Goal: Transaction & Acquisition: Register for event/course

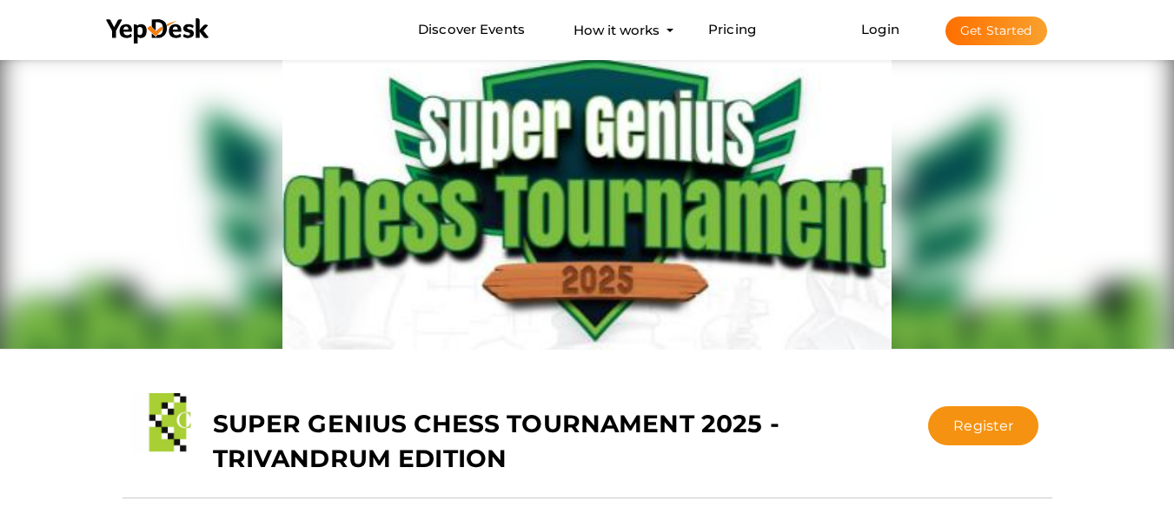
scroll to position [289, 0]
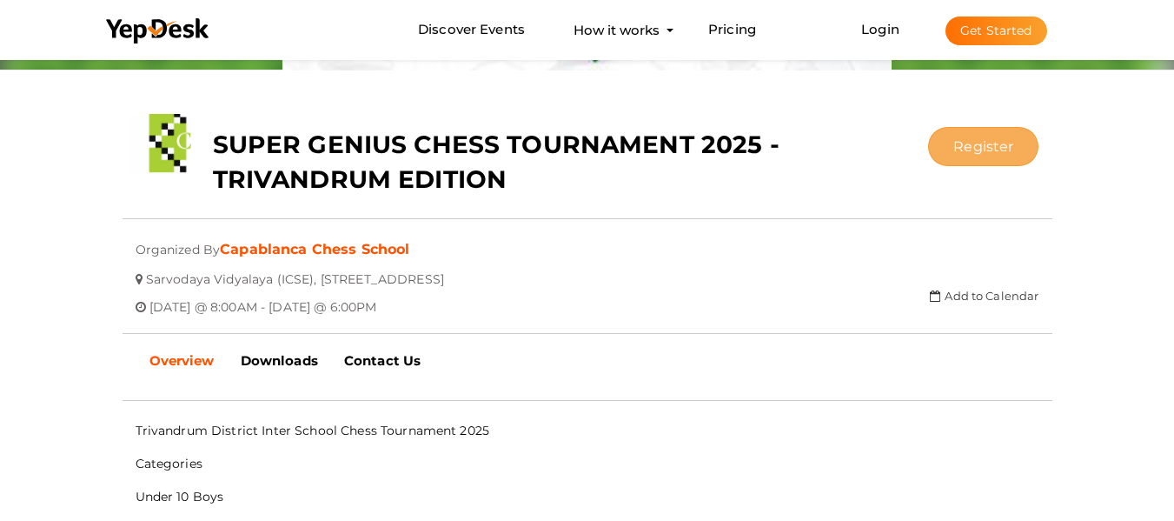
click at [981, 145] on button "Register" at bounding box center [983, 146] width 110 height 39
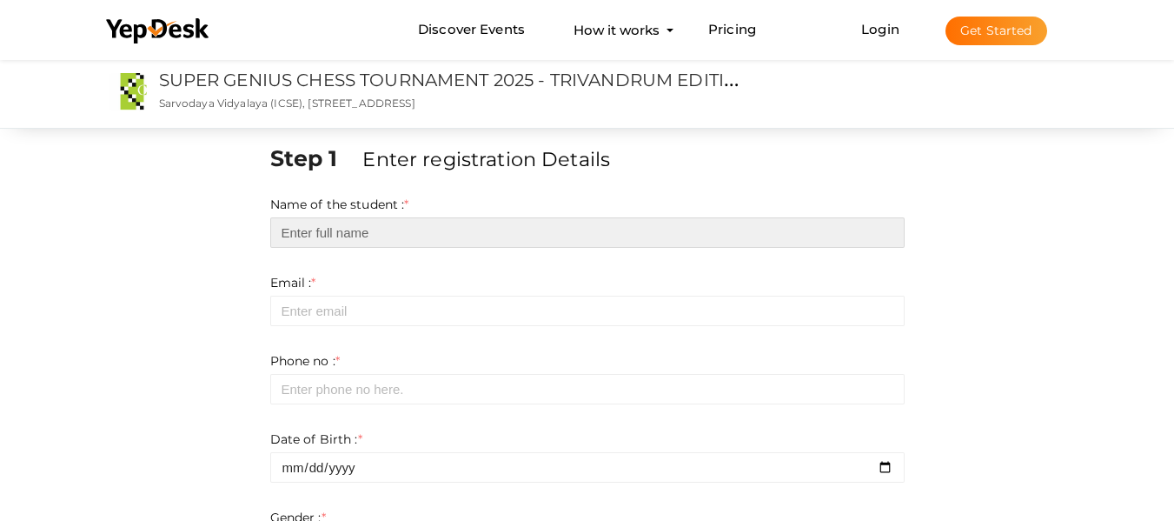
click at [348, 227] on input "text" at bounding box center [587, 232] width 635 height 30
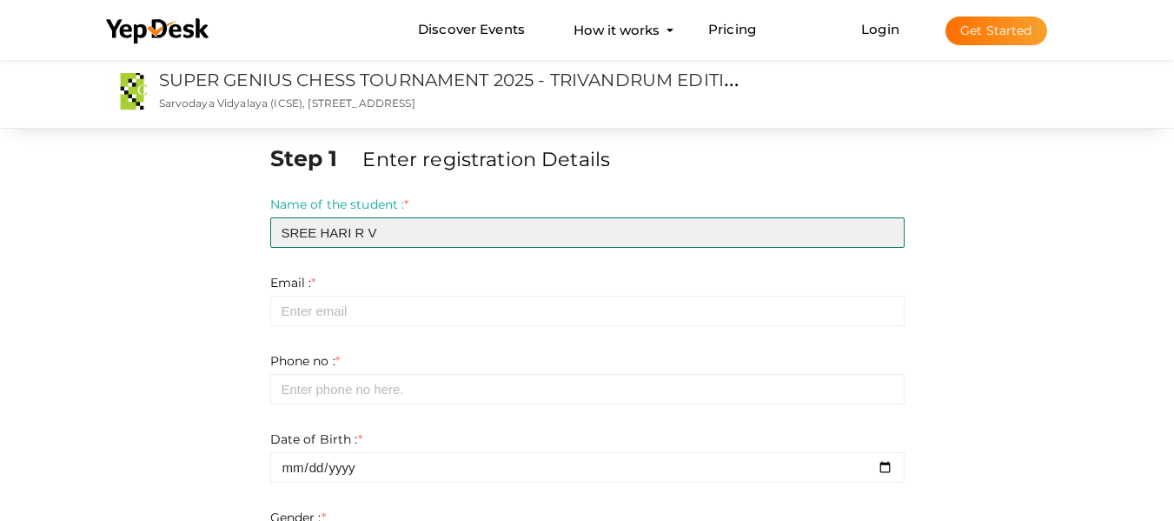
type input "SREE HARI R V"
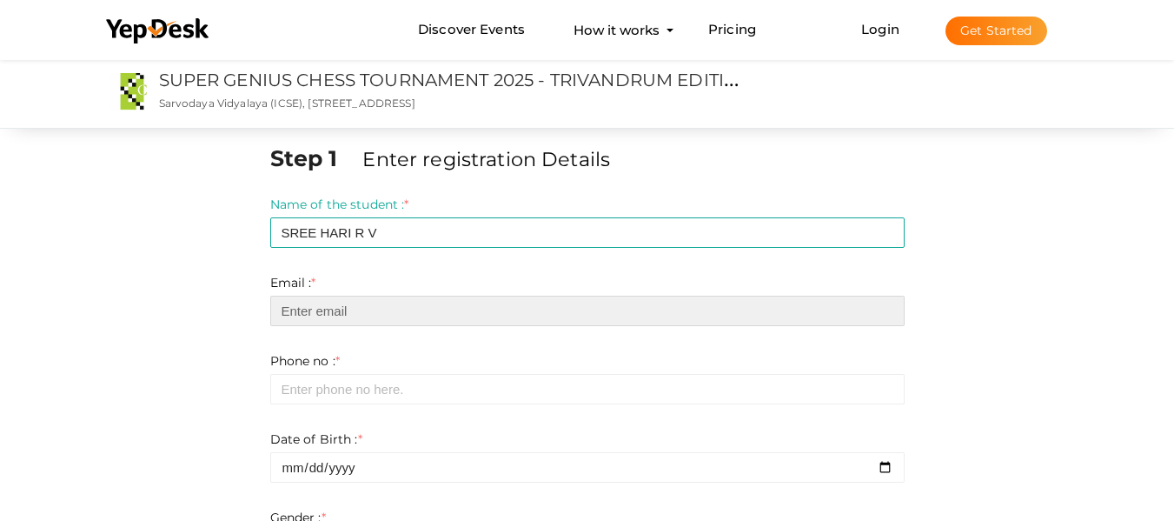
click at [300, 313] on input "email" at bounding box center [587, 311] width 635 height 30
type input "[EMAIL_ADDRESS][DOMAIN_NAME]"
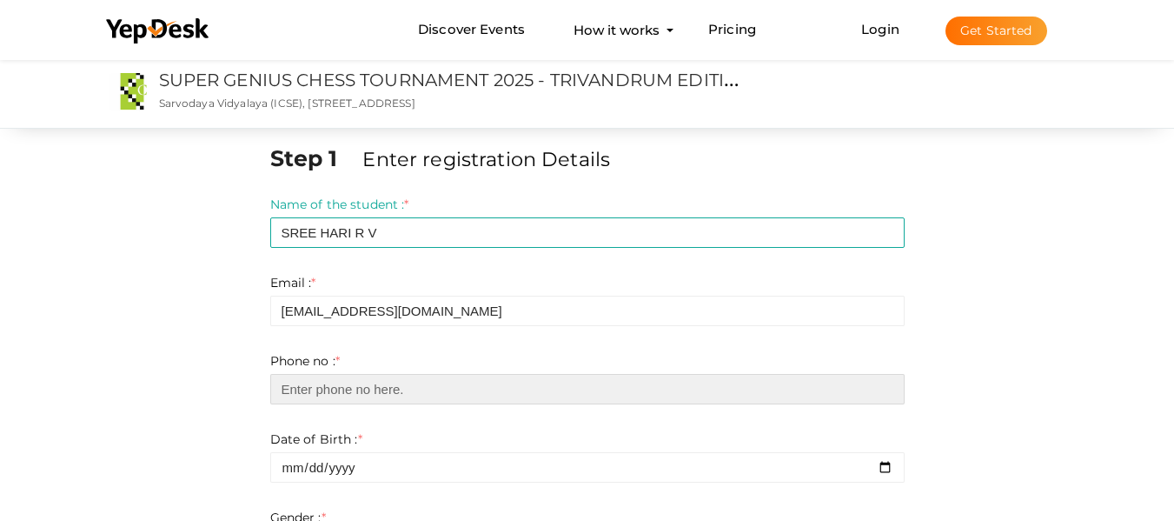
type input "08593919971"
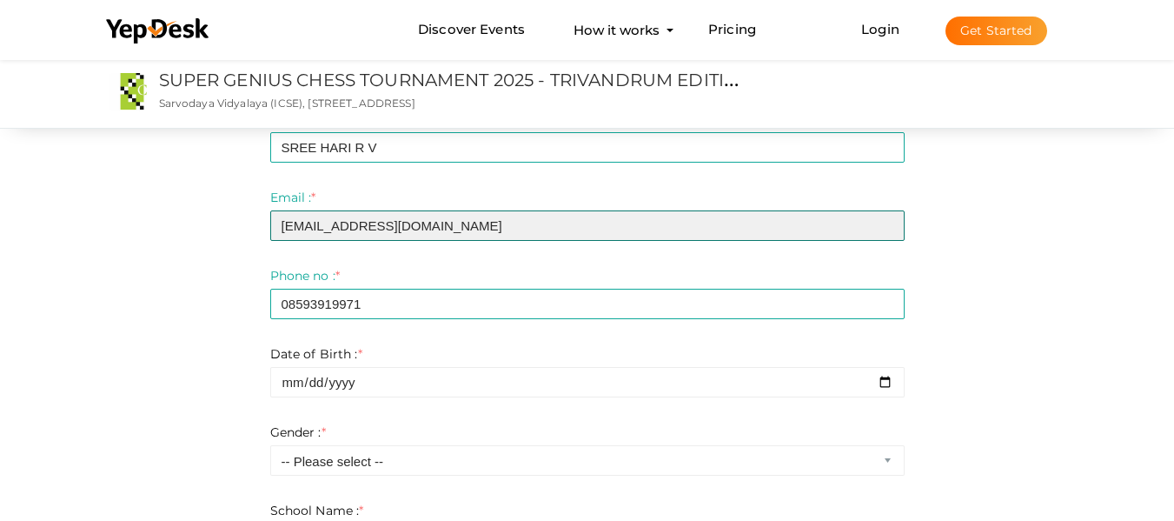
scroll to position [145, 0]
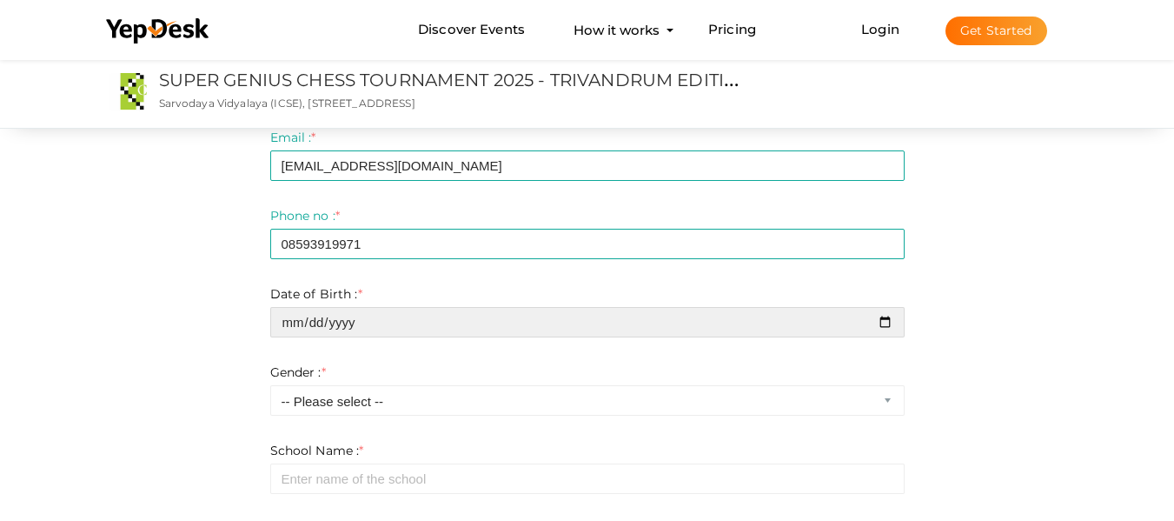
click at [301, 323] on input "date" at bounding box center [587, 322] width 635 height 30
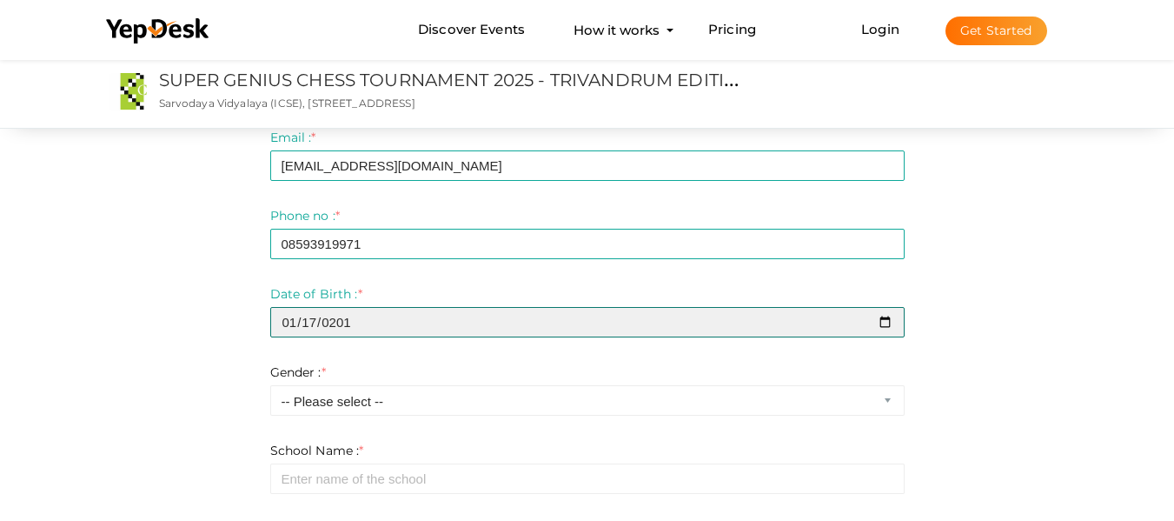
type input "[DATE]"
click at [442, 323] on input "[DATE]" at bounding box center [587, 322] width 635 height 30
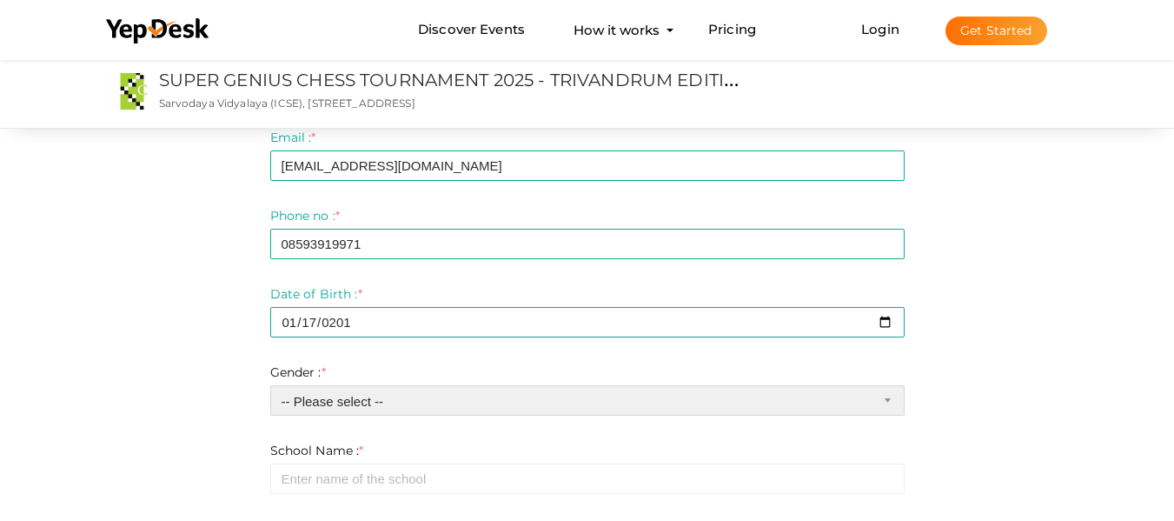
click at [430, 411] on select "-- Please select -- Boy Girl" at bounding box center [587, 400] width 635 height 30
select select "0"
click at [270, 385] on select "-- Please select -- Boy Girl" at bounding box center [587, 400] width 635 height 30
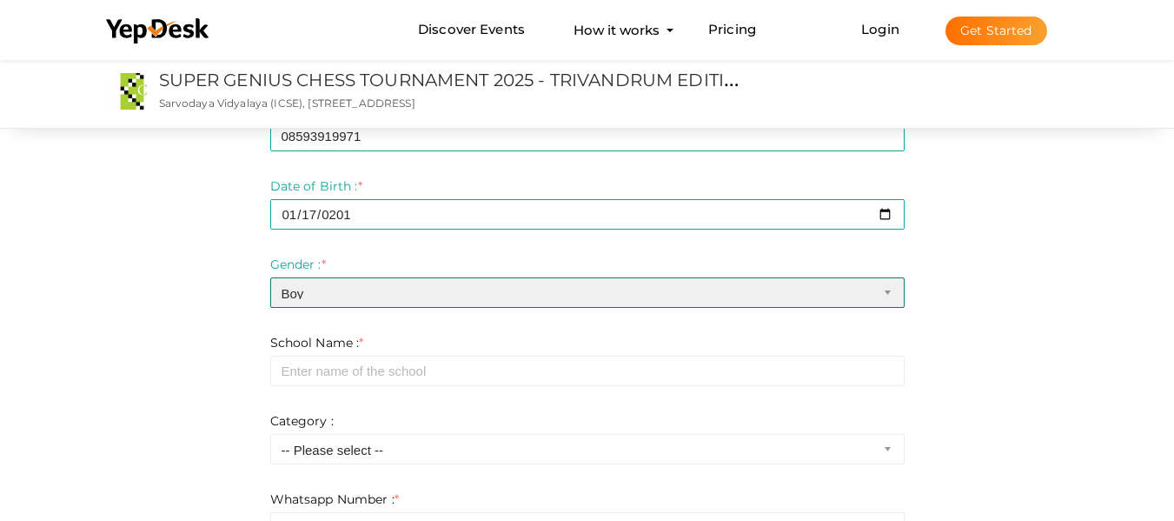
scroll to position [289, 0]
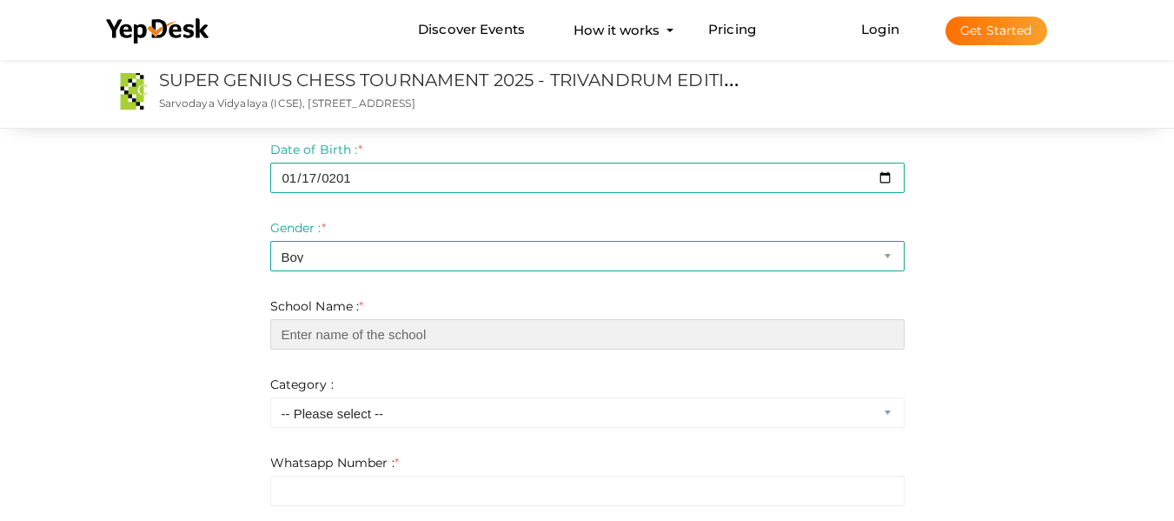
click at [292, 333] on input "text" at bounding box center [587, 334] width 635 height 30
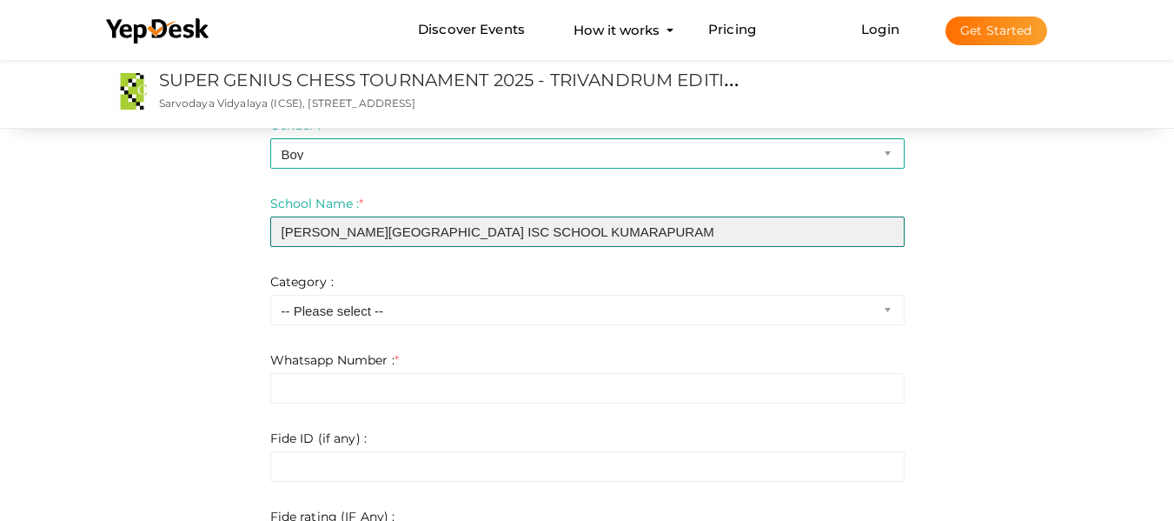
scroll to position [435, 0]
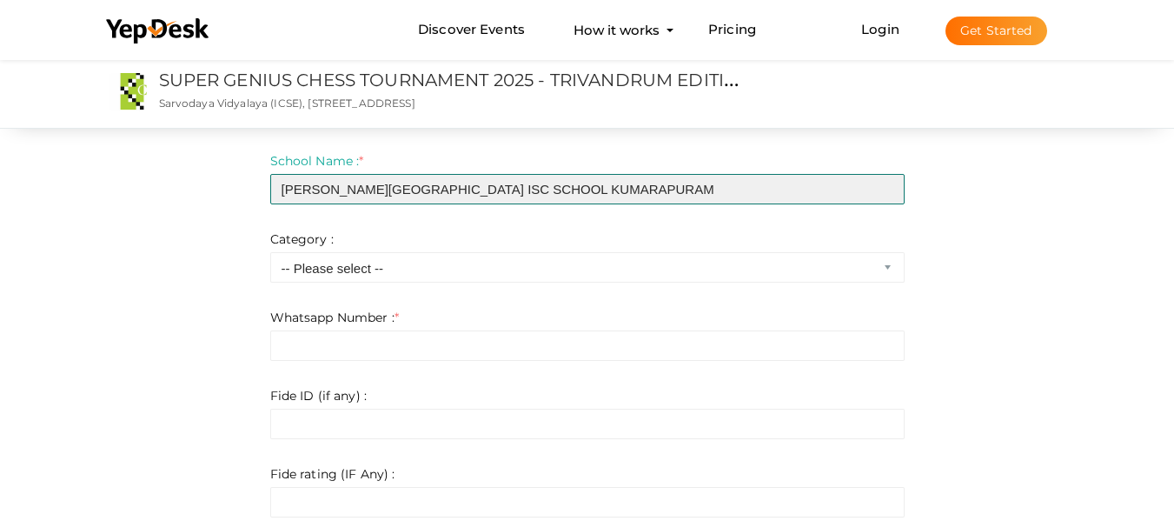
type input "[PERSON_NAME][GEOGRAPHIC_DATA] ISC SCHOOL KUMARAPURAM"
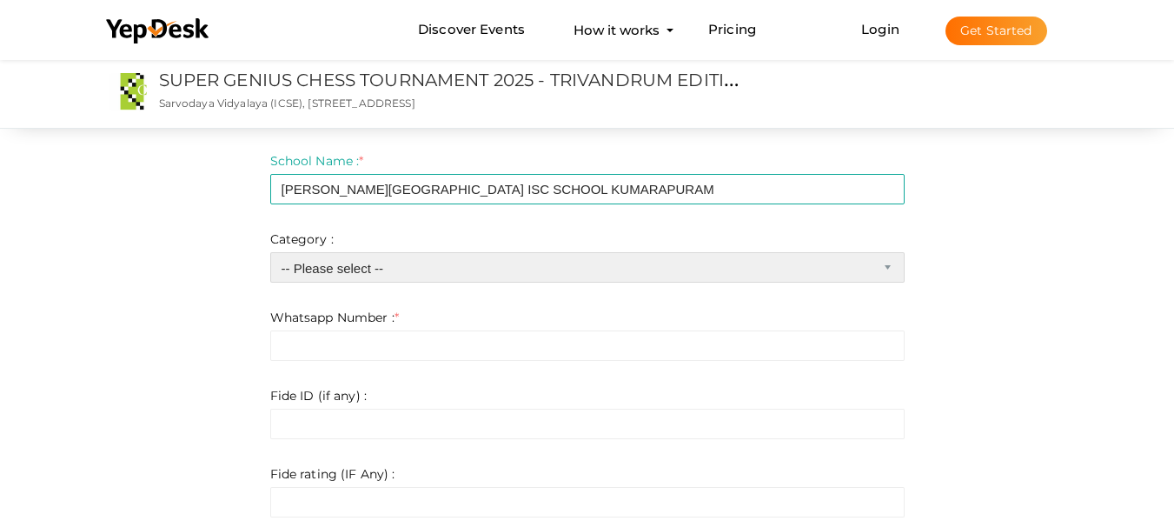
click at [894, 263] on select "-- Please select -- Under 10 Boys Under 10 Girls Under 15 Boys Under 15 Girls" at bounding box center [587, 267] width 635 height 30
select select "2"
click at [270, 252] on select "-- Please select -- Under 10 Boys Under 10 Girls Under 15 Boys Under 15 Girls" at bounding box center [587, 267] width 635 height 30
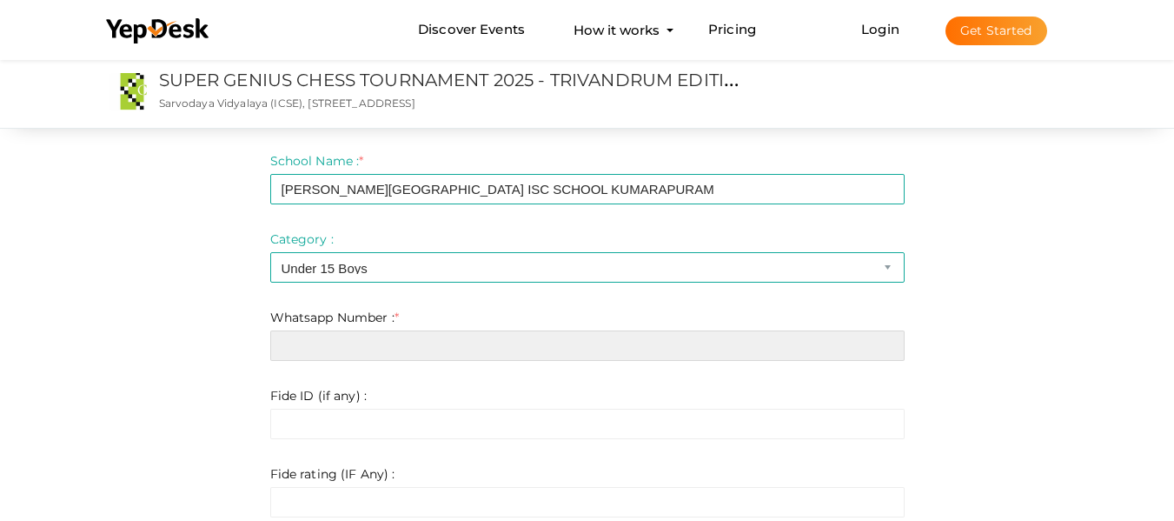
click at [302, 345] on input "text" at bounding box center [587, 345] width 635 height 30
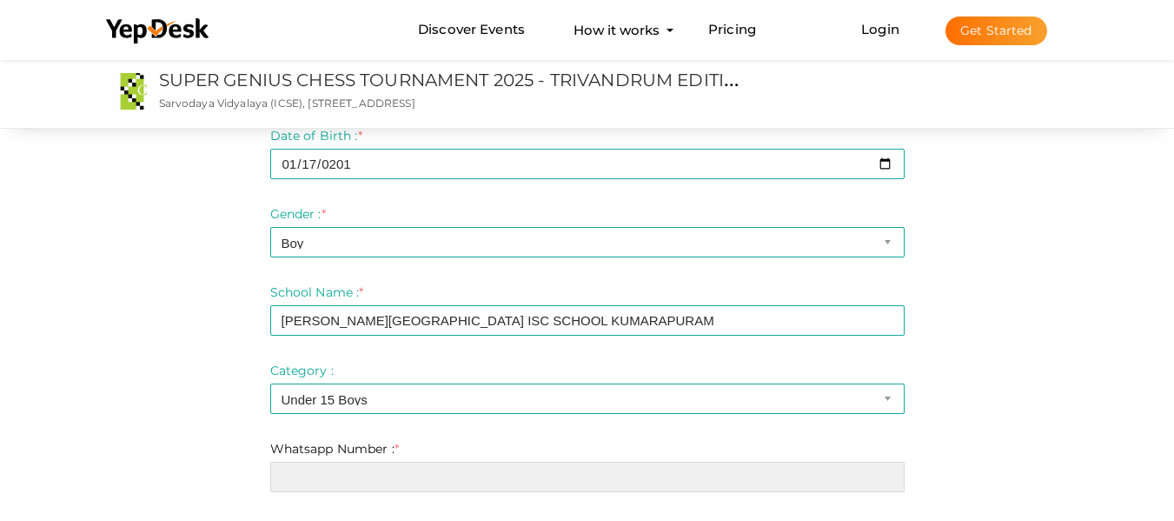
scroll to position [145, 0]
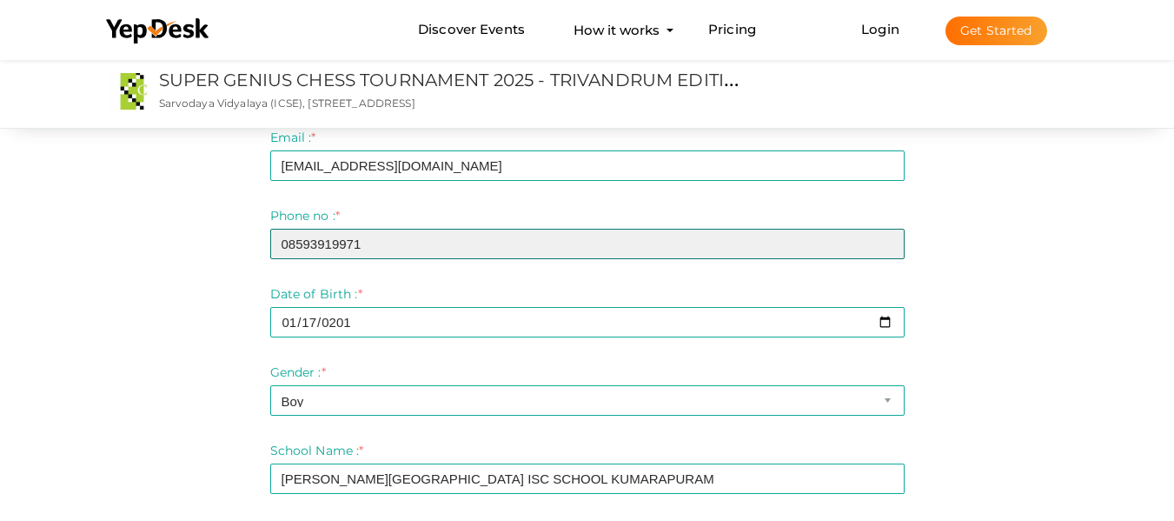
drag, startPoint x: 287, startPoint y: 237, endPoint x: 265, endPoint y: 240, distance: 21.9
click at [265, 240] on div "Step 1 Enter registration Details Name of the student : * SREE HARI R V Require…" at bounding box center [587, 520] width 661 height 1047
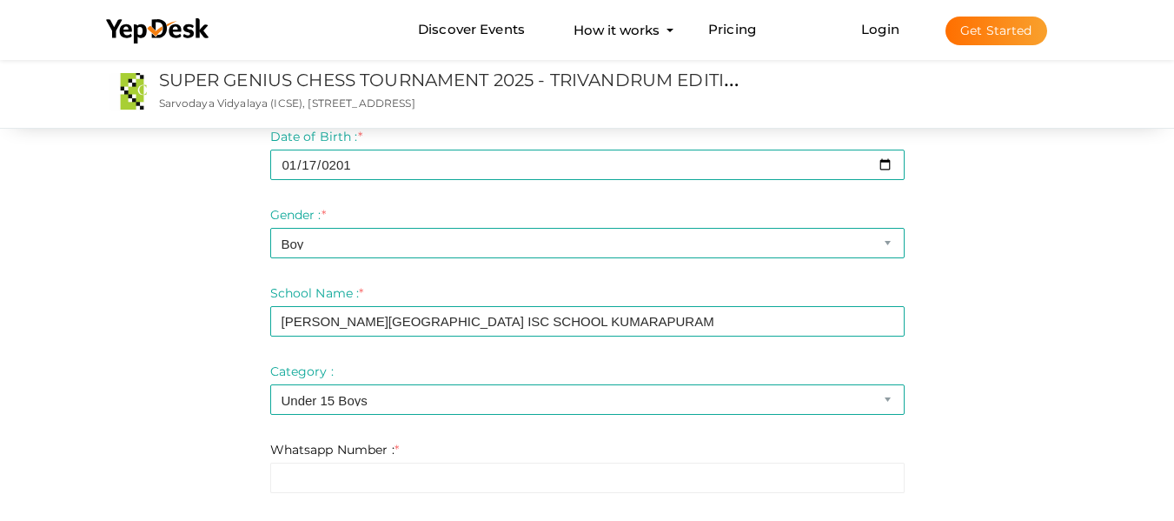
scroll to position [435, 0]
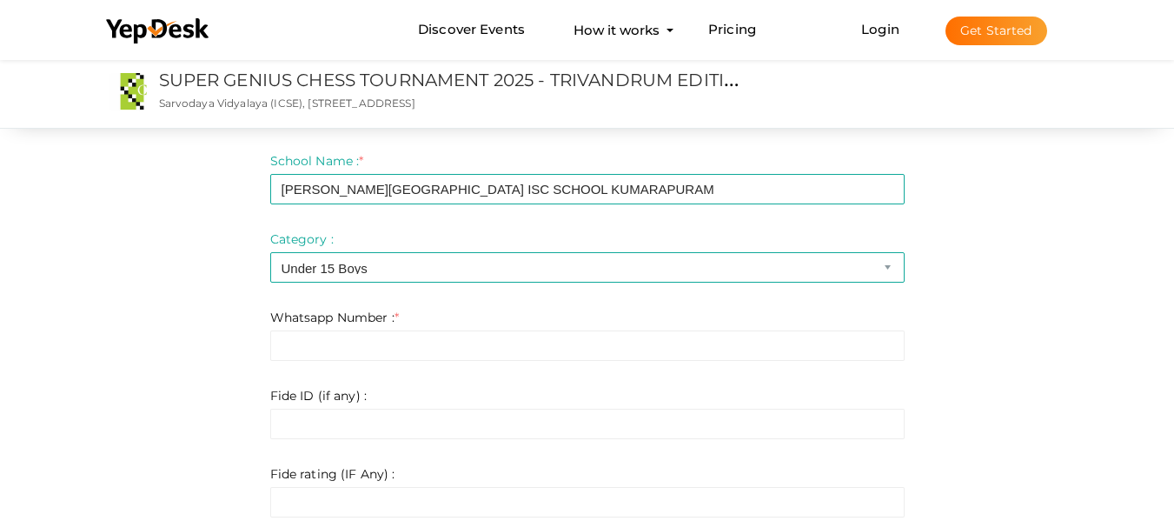
type input "8593919969"
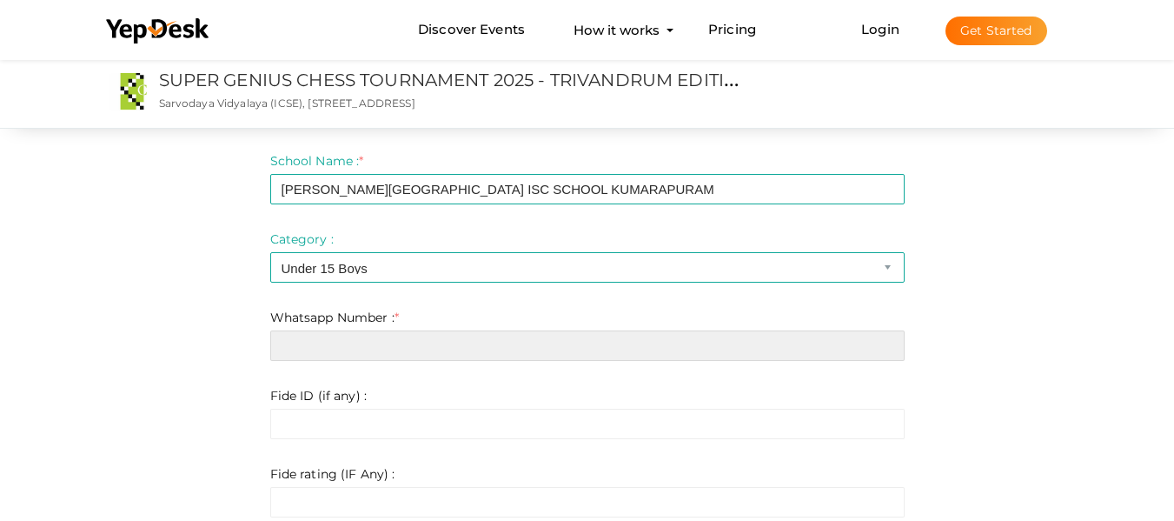
click at [298, 347] on input "text" at bounding box center [587, 345] width 635 height 30
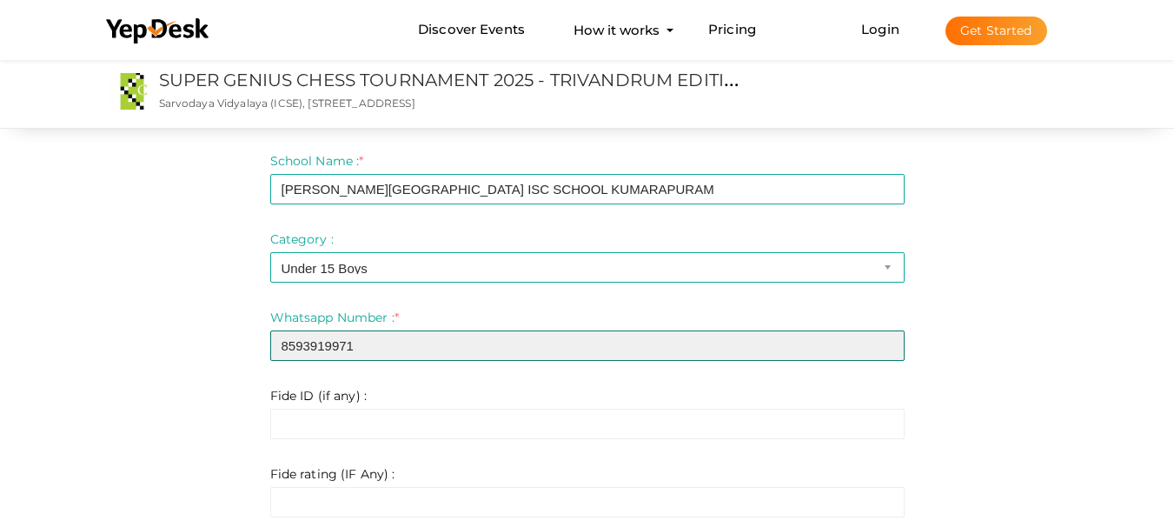
type input "8593919971"
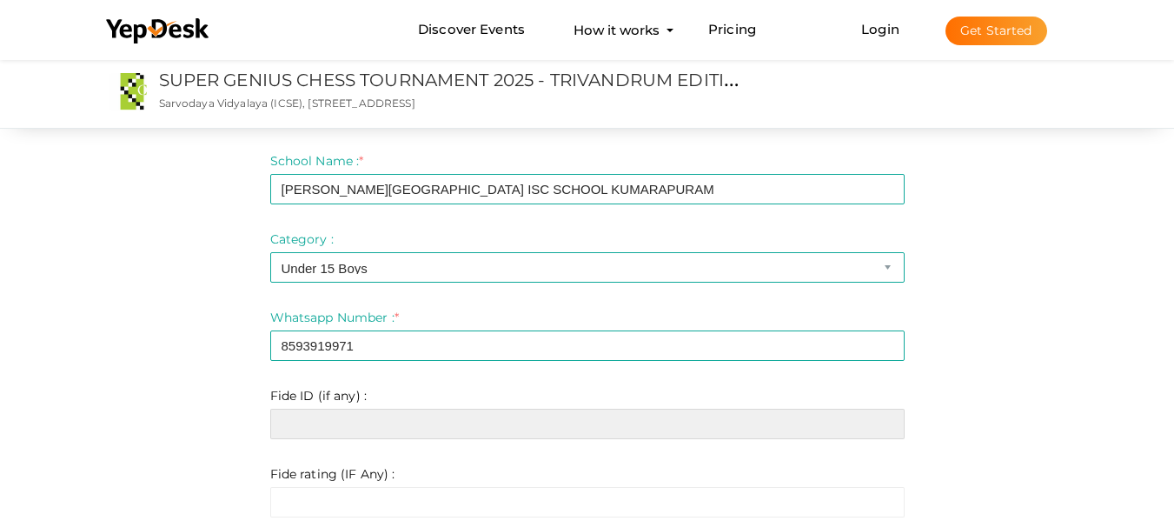
click at [317, 435] on input "text" at bounding box center [587, 424] width 635 height 30
paste input "33442371"
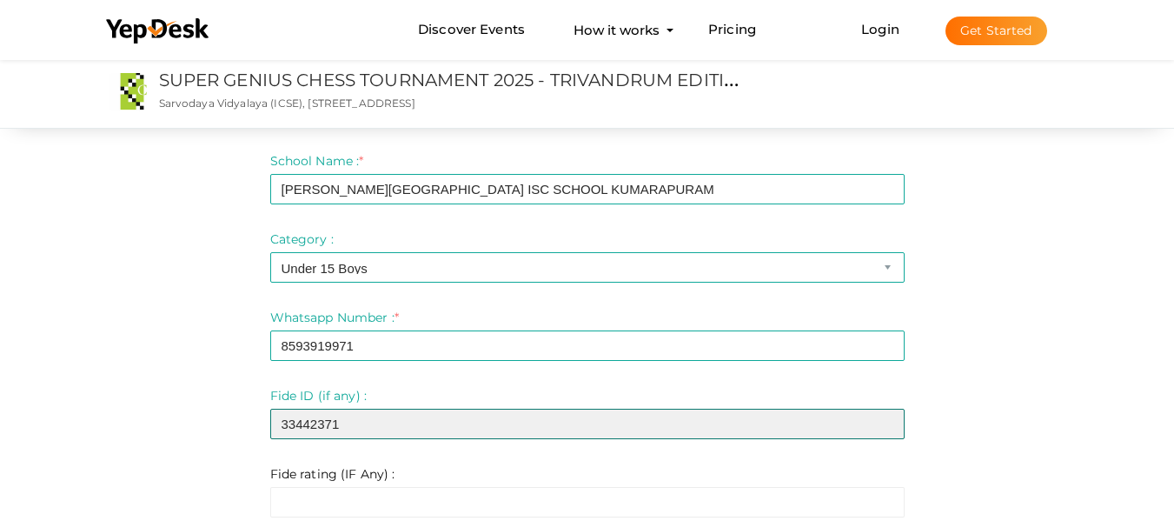
type input "33442371"
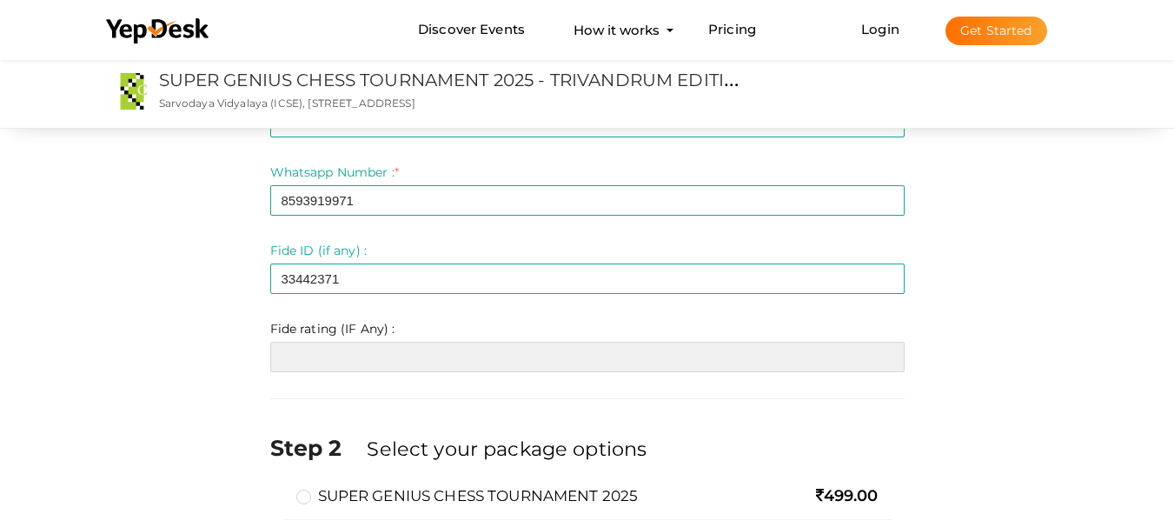
click at [296, 350] on input "text" at bounding box center [587, 357] width 635 height 30
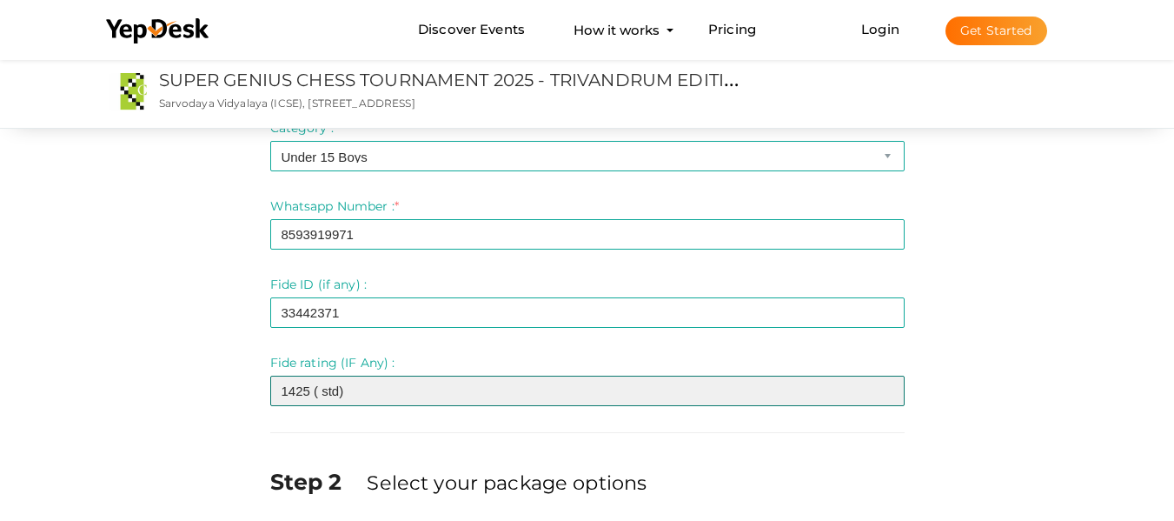
scroll to position [724, 0]
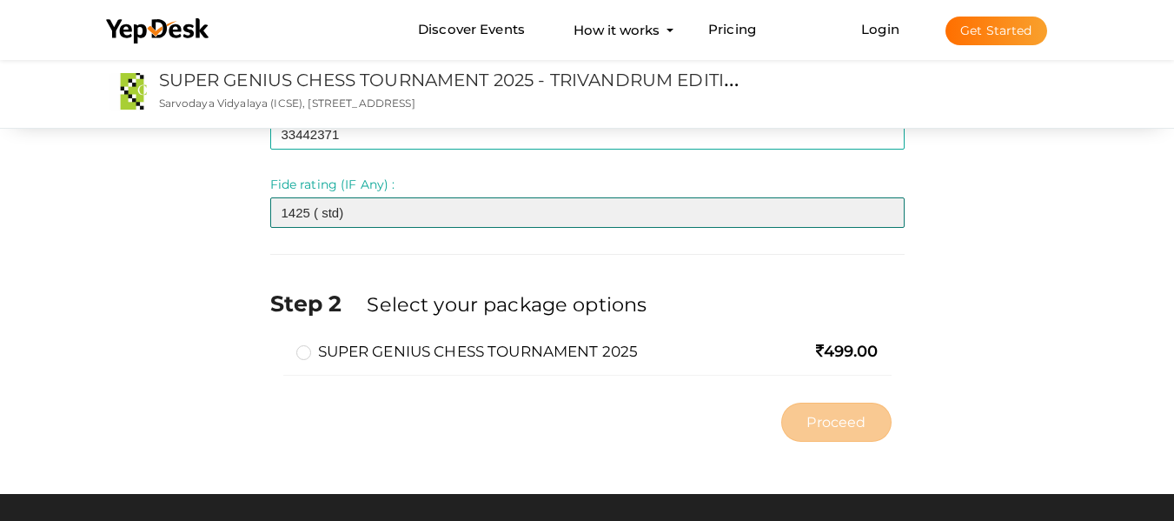
type input "1425 ( std)"
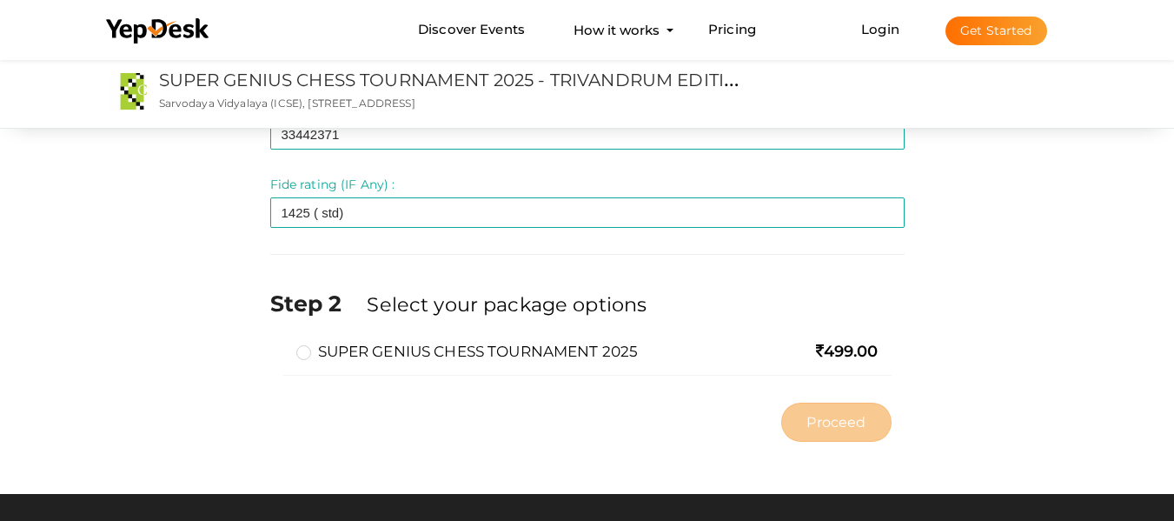
click at [306, 349] on label "SUPER GENIUS CHESS TOURNAMENT 2025" at bounding box center [467, 351] width 343 height 21
click at [279, 344] on input "SUPER GENIUS CHESS TOURNAMENT 2025" at bounding box center [279, 344] width 0 height 0
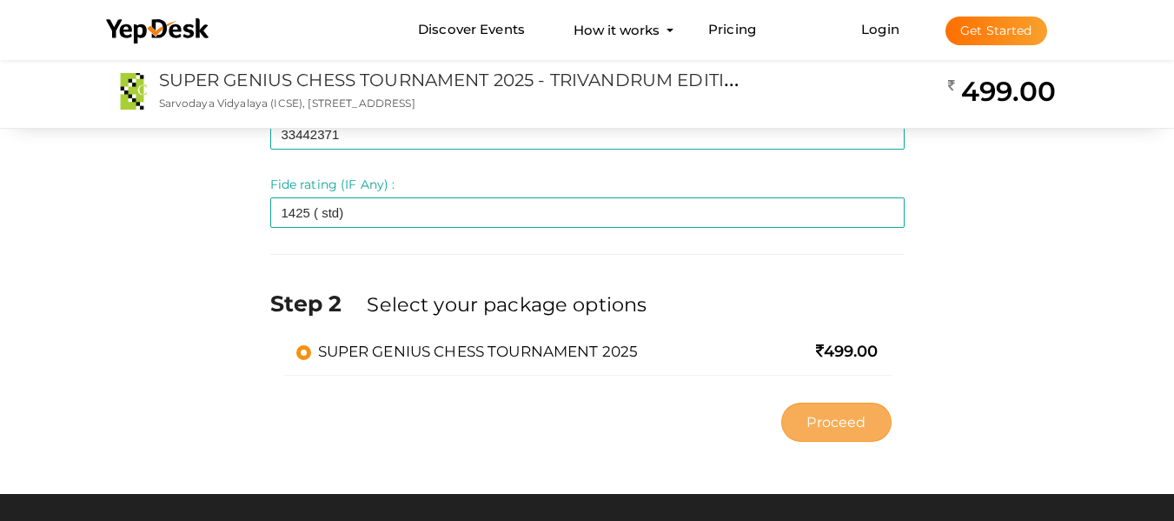
click at [846, 423] on span "Proceed" at bounding box center [836, 422] width 59 height 20
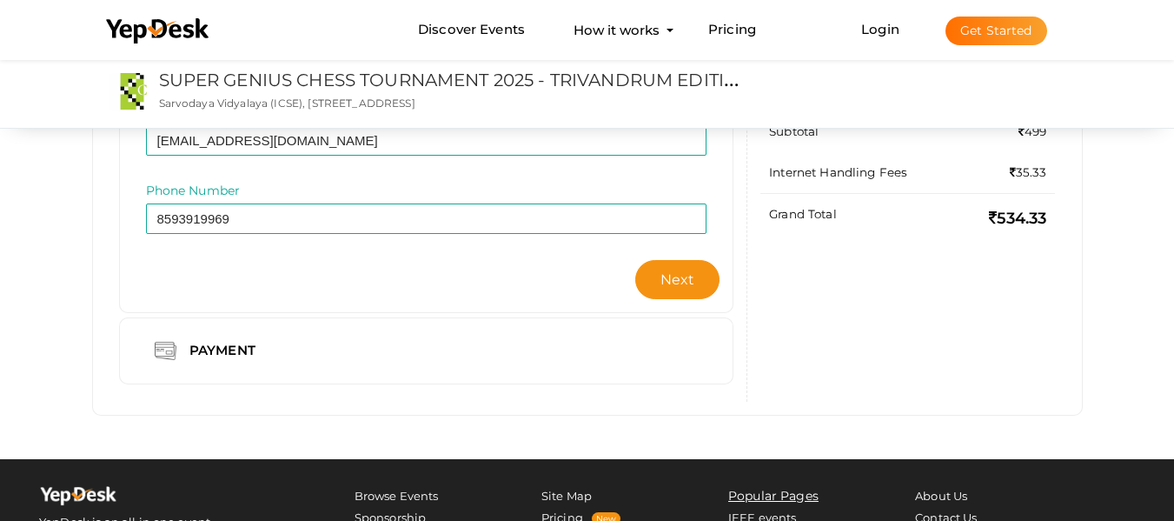
scroll to position [289, 0]
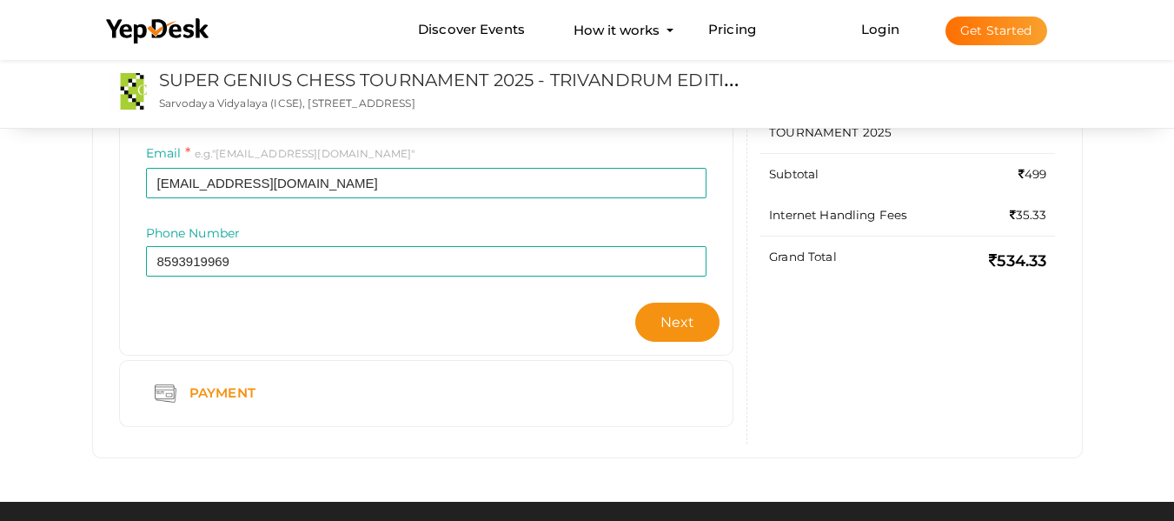
click at [164, 392] on img at bounding box center [166, 393] width 22 height 22
click at [206, 389] on div "Payment" at bounding box center [224, 393] width 97 height 22
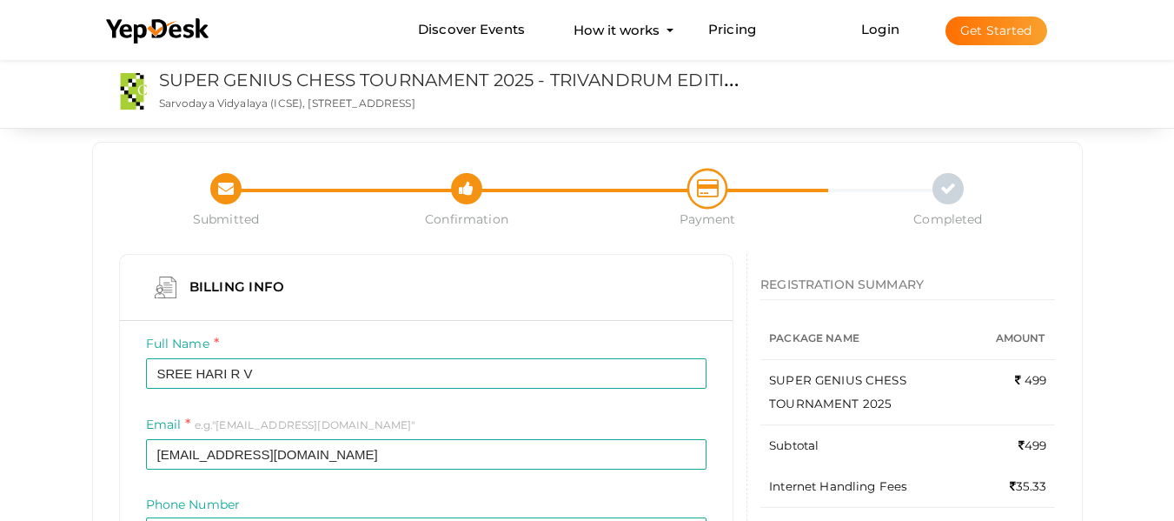
scroll to position [0, 0]
